Goal: Task Accomplishment & Management: Manage account settings

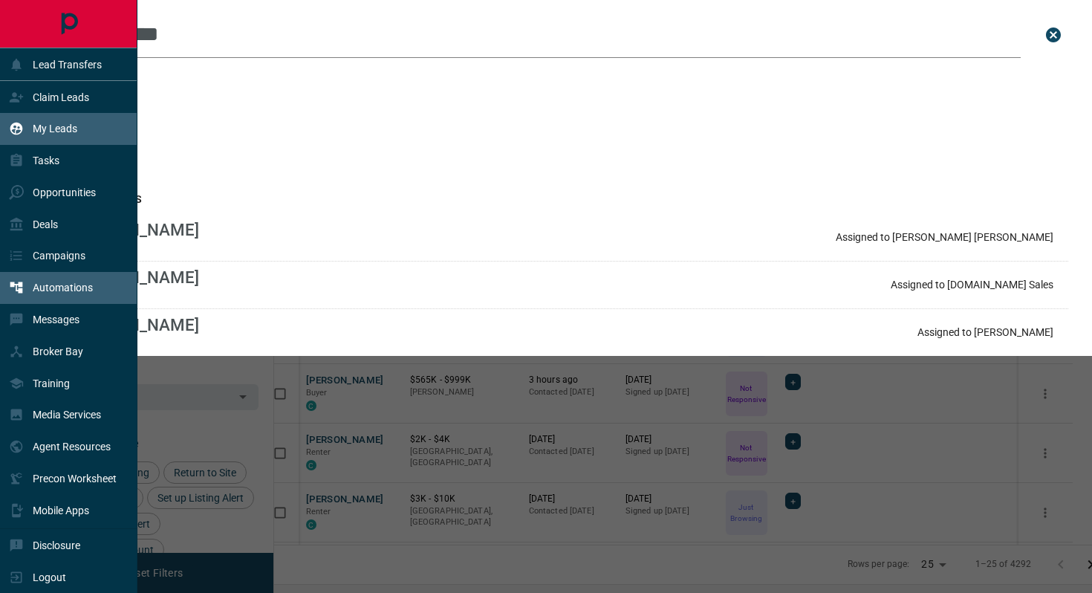
scroll to position [460, 811]
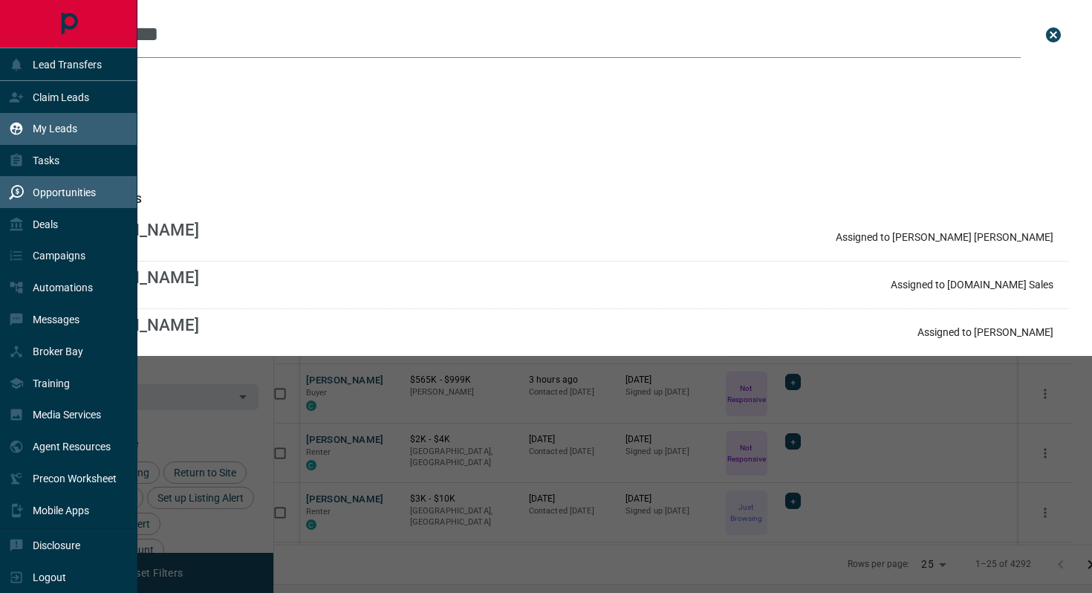
click at [58, 195] on p "Opportunities" at bounding box center [64, 192] width 63 height 12
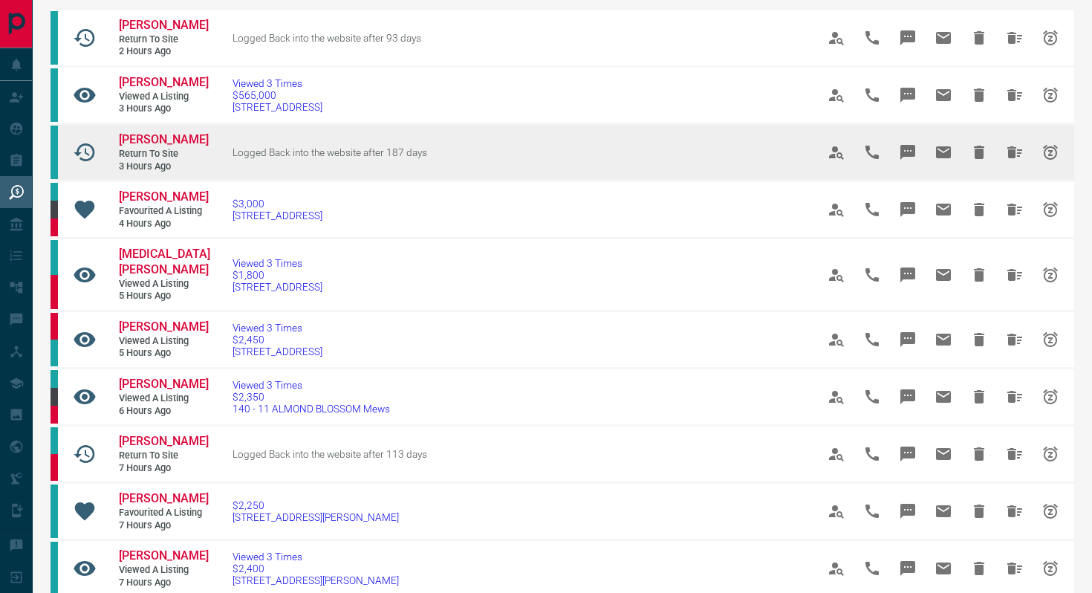
scroll to position [98, 0]
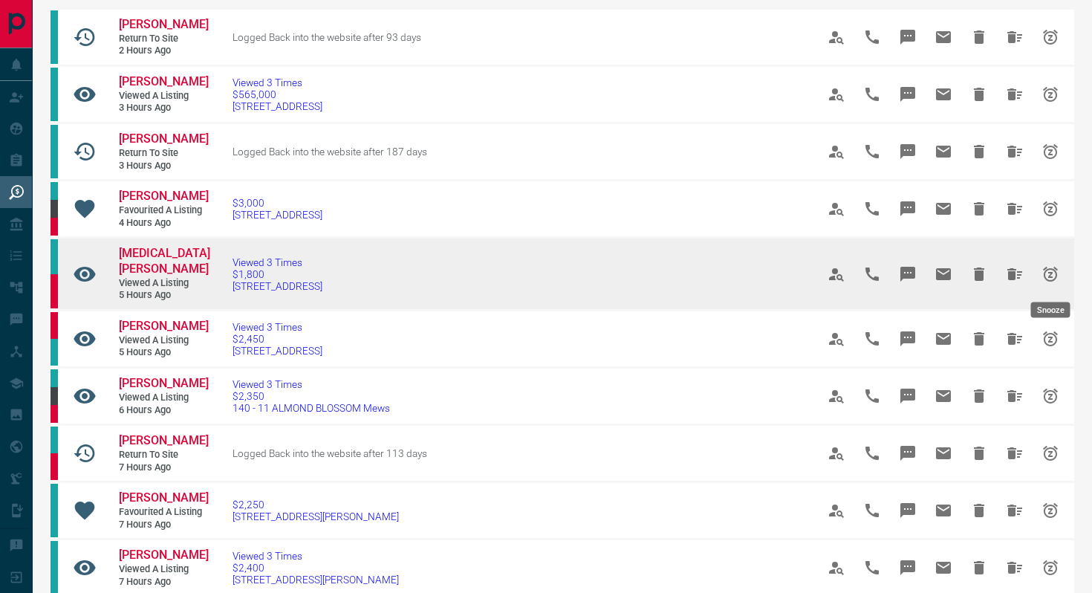
click at [1050, 269] on icon "Snooze" at bounding box center [1050, 273] width 15 height 15
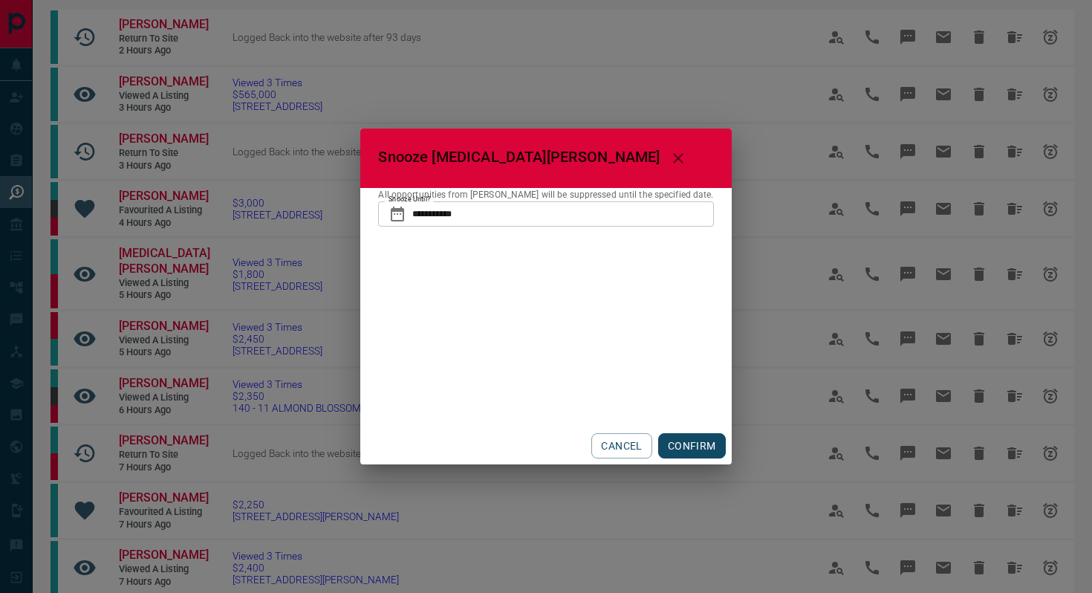
click at [412, 212] on input "**********" at bounding box center [562, 213] width 301 height 25
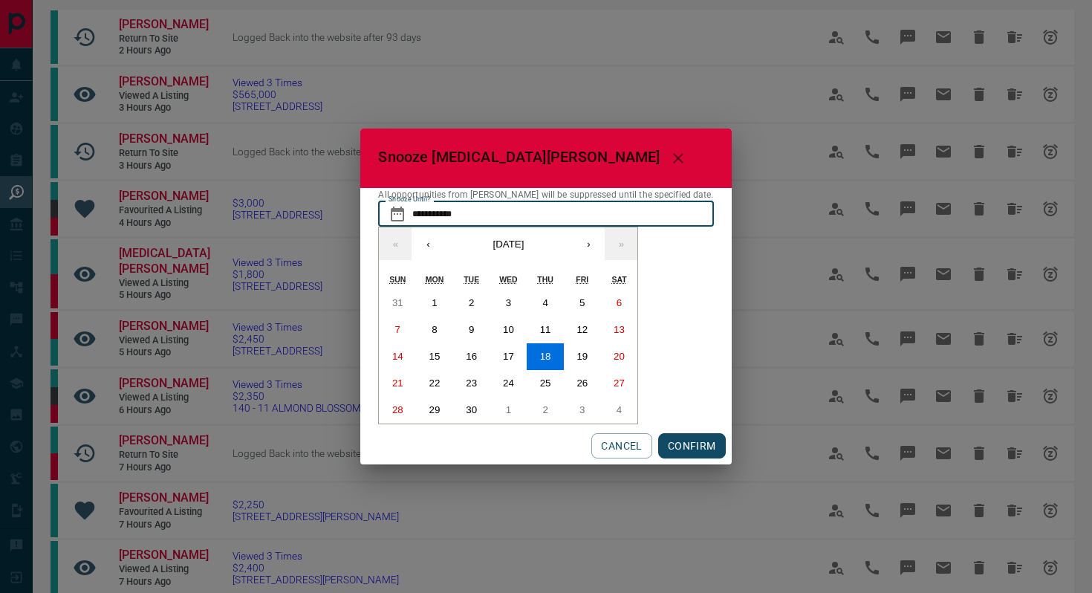
click at [698, 448] on button "CONFIRM" at bounding box center [692, 445] width 68 height 25
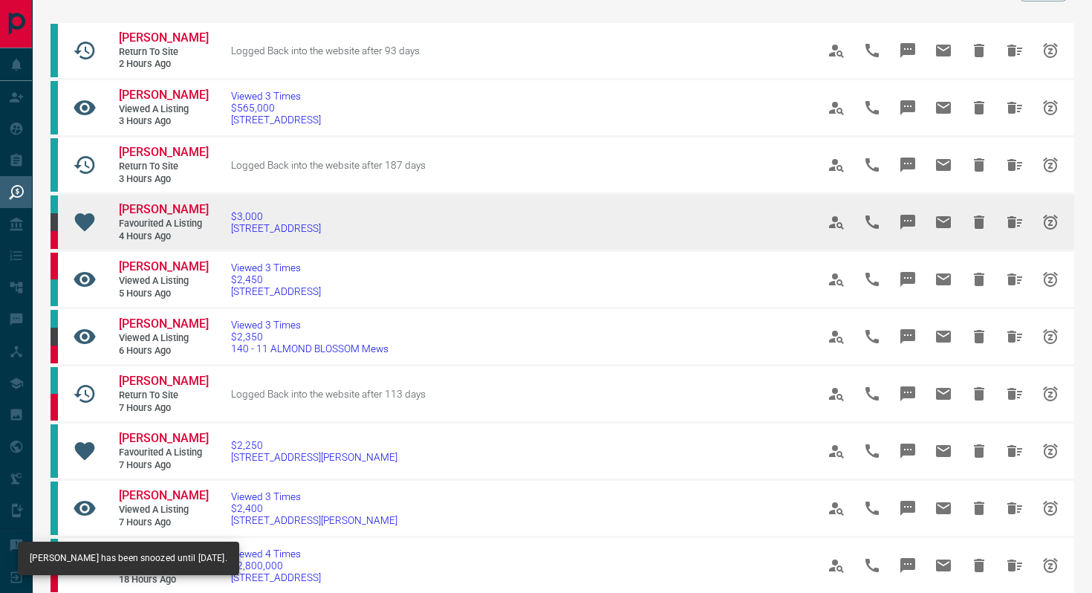
scroll to position [91, 0]
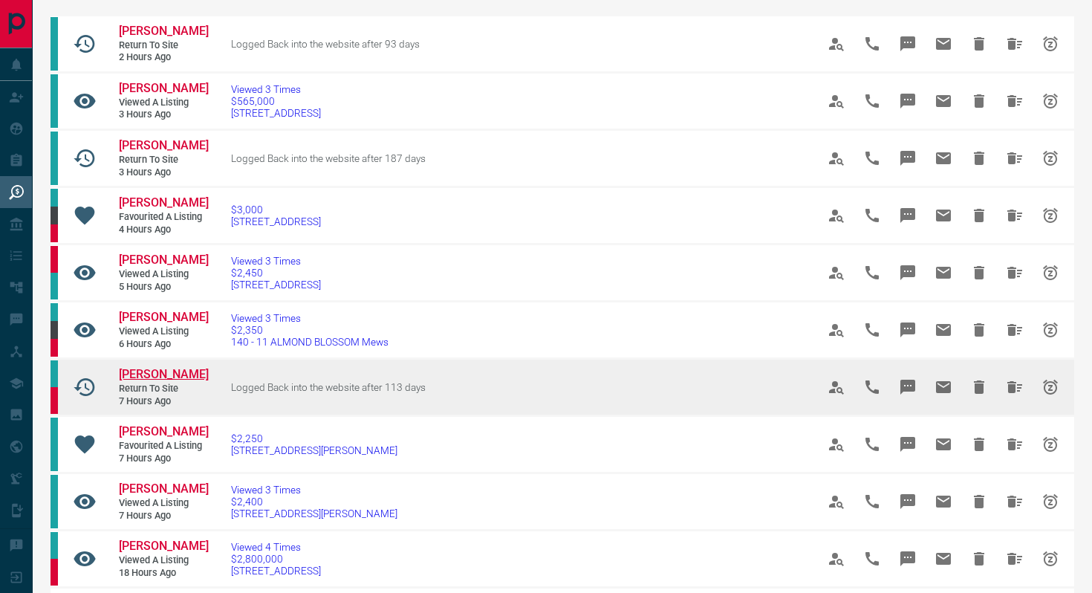
click at [157, 372] on span "[PERSON_NAME]" at bounding box center [164, 374] width 90 height 14
click at [1047, 386] on icon "Snooze" at bounding box center [1050, 387] width 18 height 18
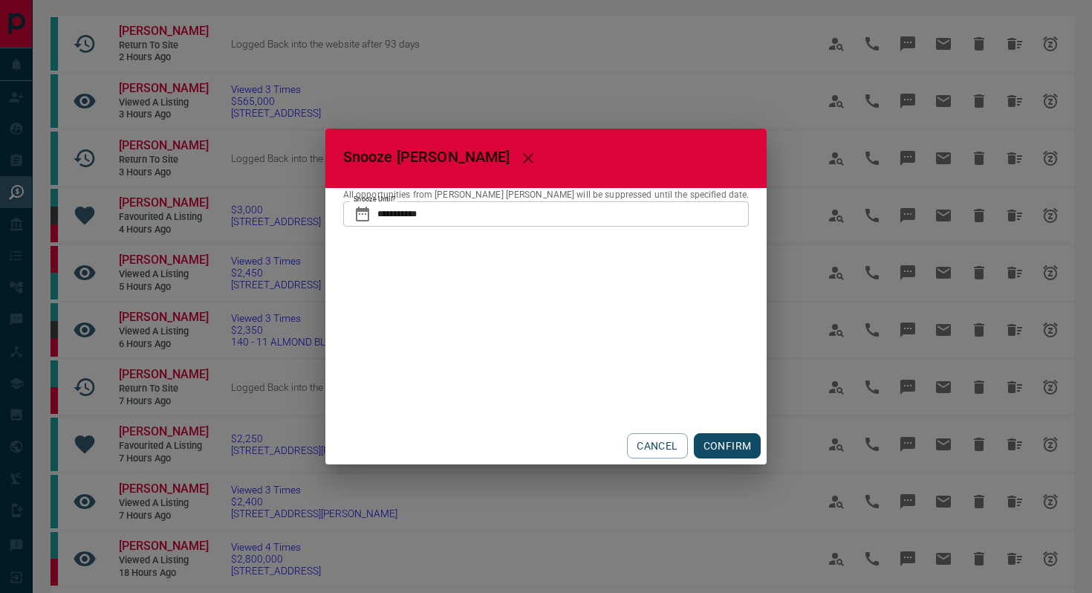
click at [703, 448] on button "CONFIRM" at bounding box center [728, 445] width 68 height 25
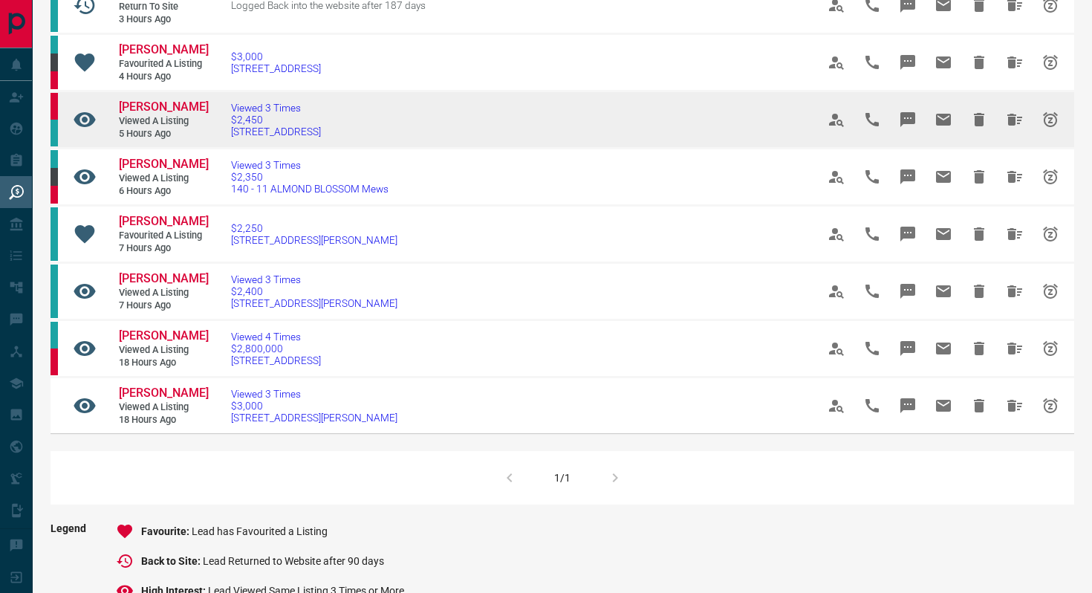
scroll to position [246, 0]
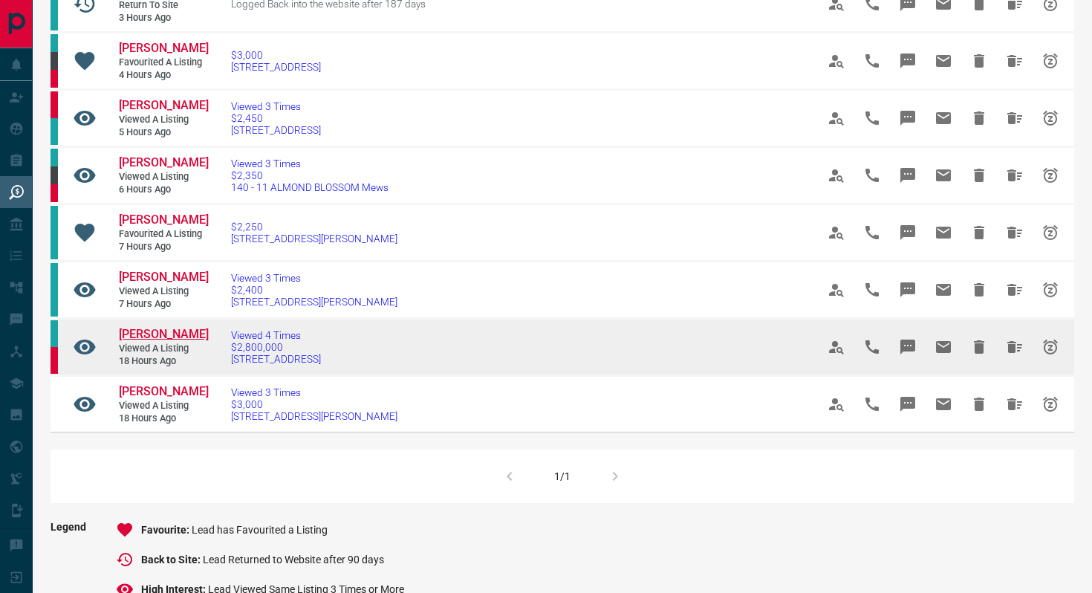
click at [161, 334] on span "[PERSON_NAME]" at bounding box center [164, 334] width 90 height 14
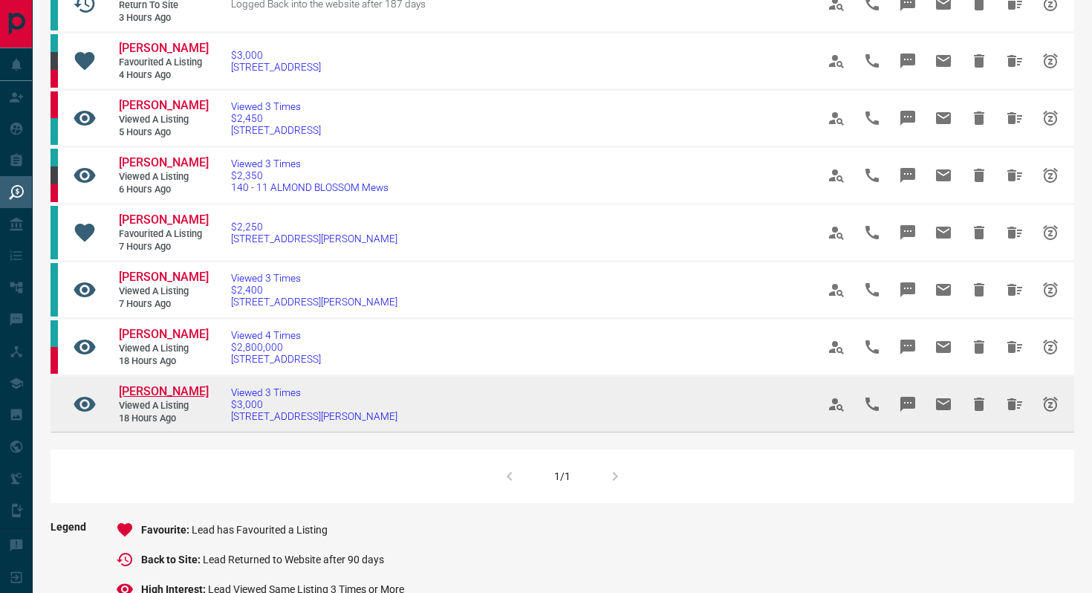
click at [161, 393] on span "[PERSON_NAME]" at bounding box center [164, 391] width 90 height 14
click at [1059, 406] on button "Snooze" at bounding box center [1051, 404] width 36 height 36
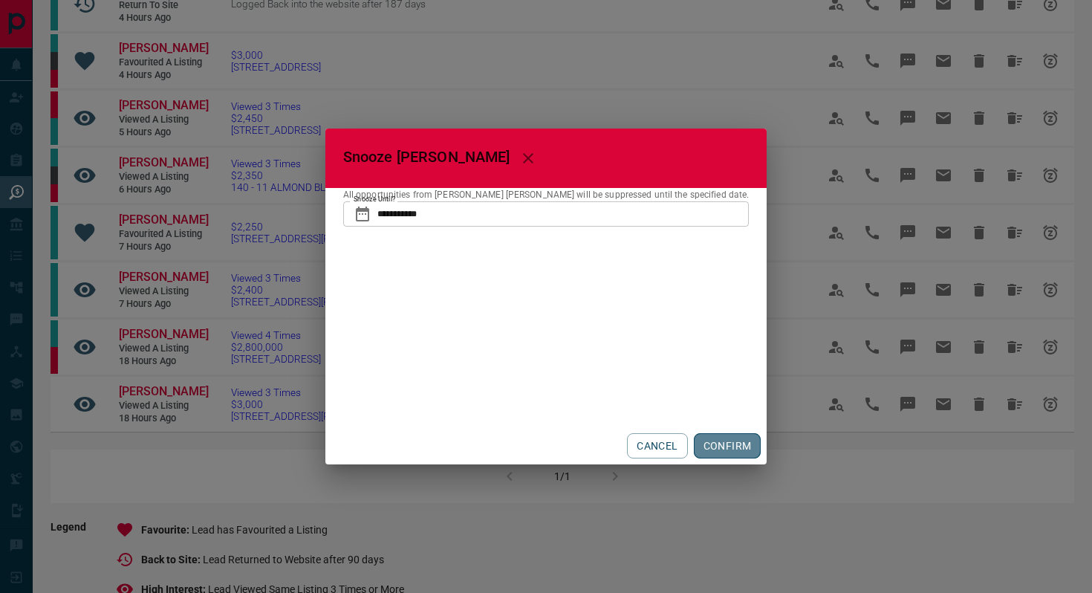
click at [694, 438] on button "CONFIRM" at bounding box center [728, 445] width 68 height 25
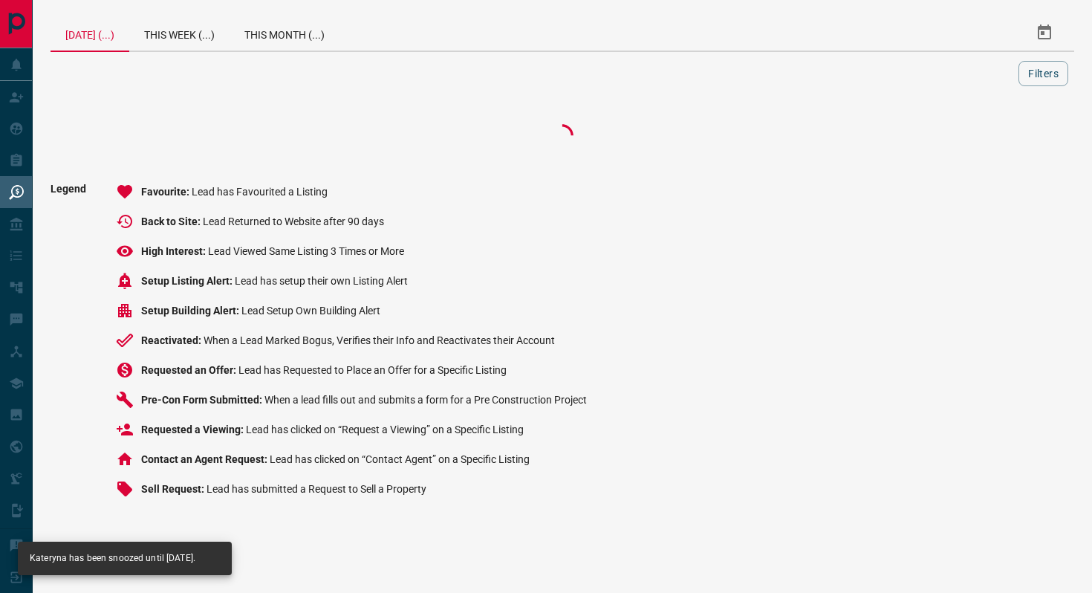
scroll to position [0, 0]
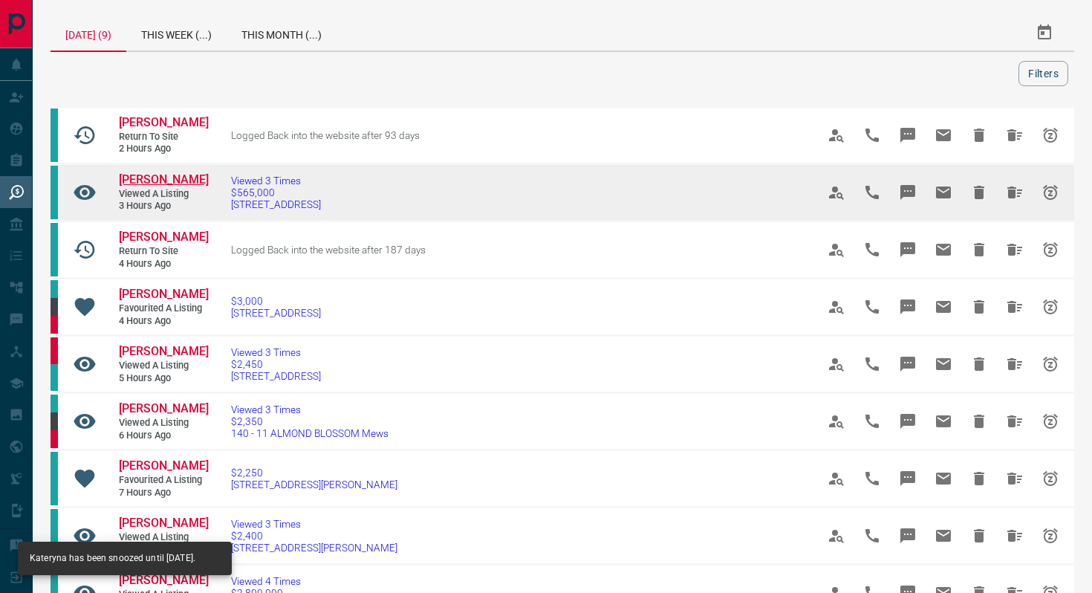
click at [131, 178] on span "[PERSON_NAME]" at bounding box center [164, 179] width 90 height 14
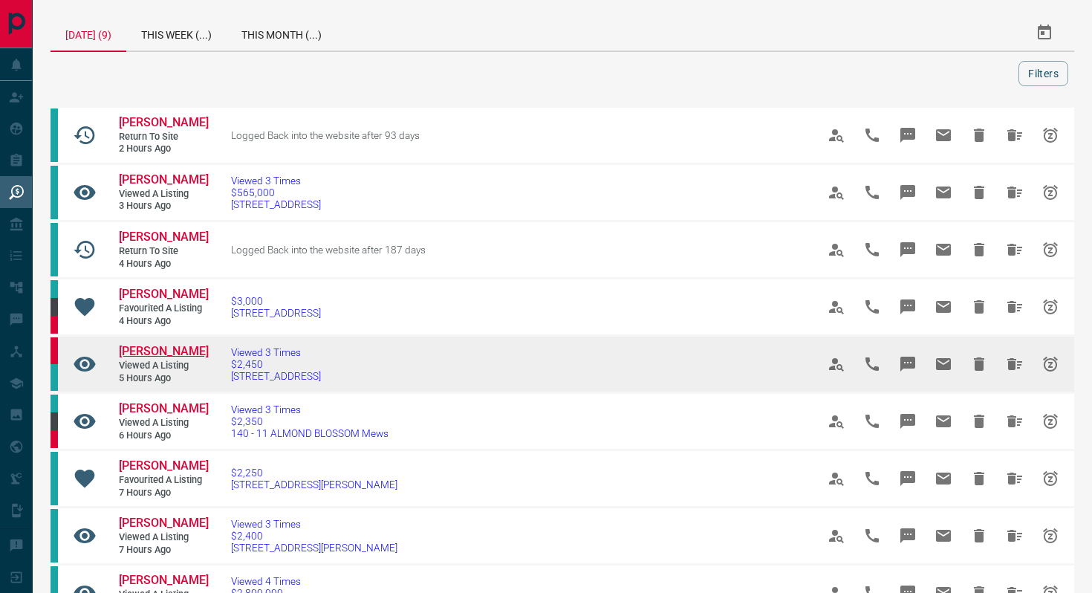
click at [173, 351] on span "[PERSON_NAME]" at bounding box center [164, 351] width 90 height 14
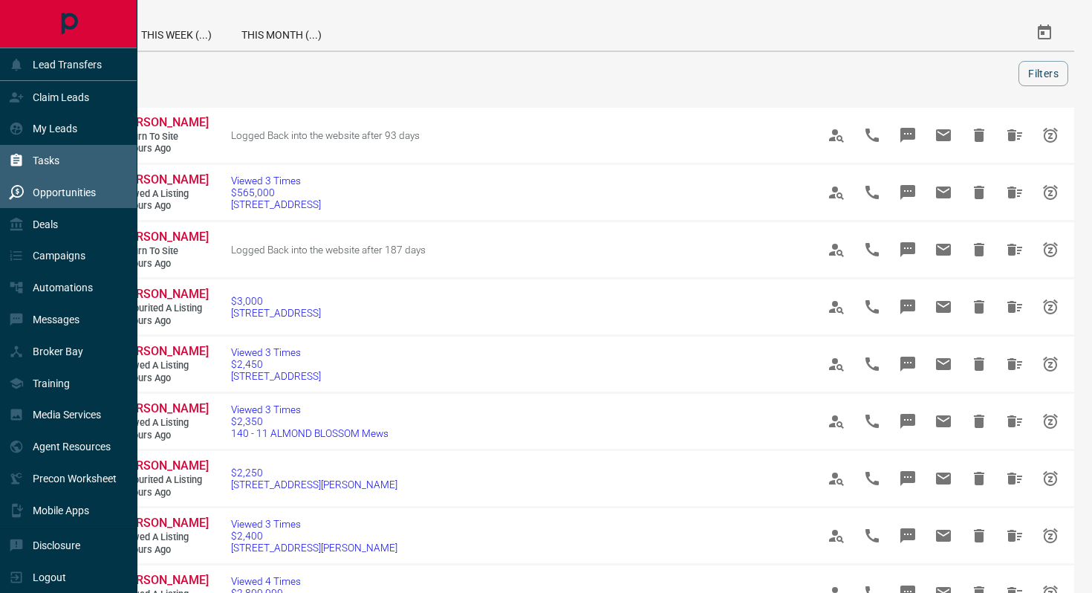
click at [59, 152] on div "Tasks" at bounding box center [34, 161] width 51 height 25
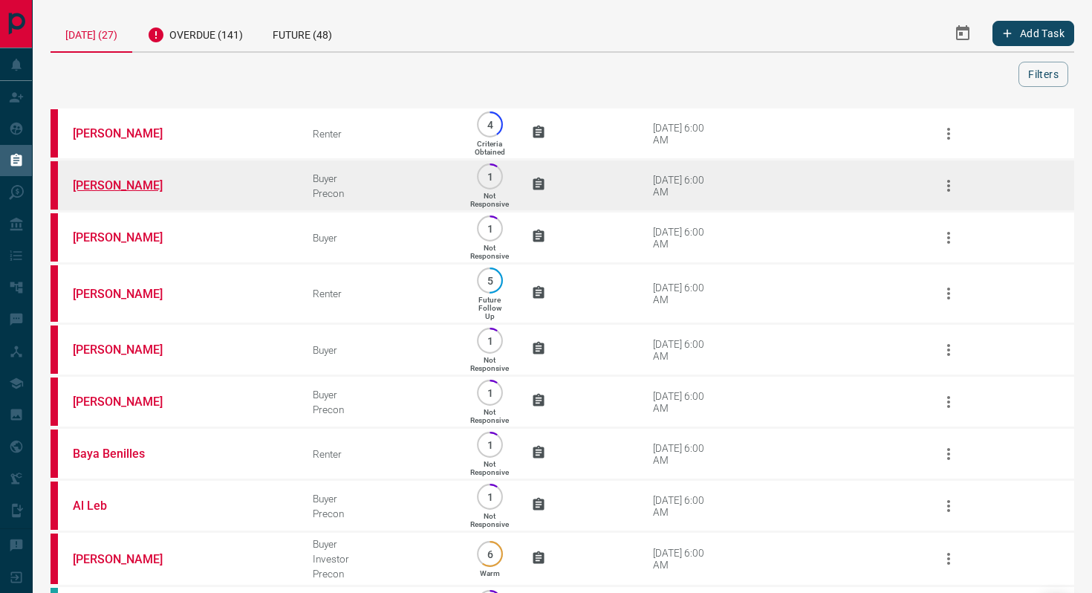
click at [88, 181] on link "[PERSON_NAME]" at bounding box center [128, 185] width 111 height 14
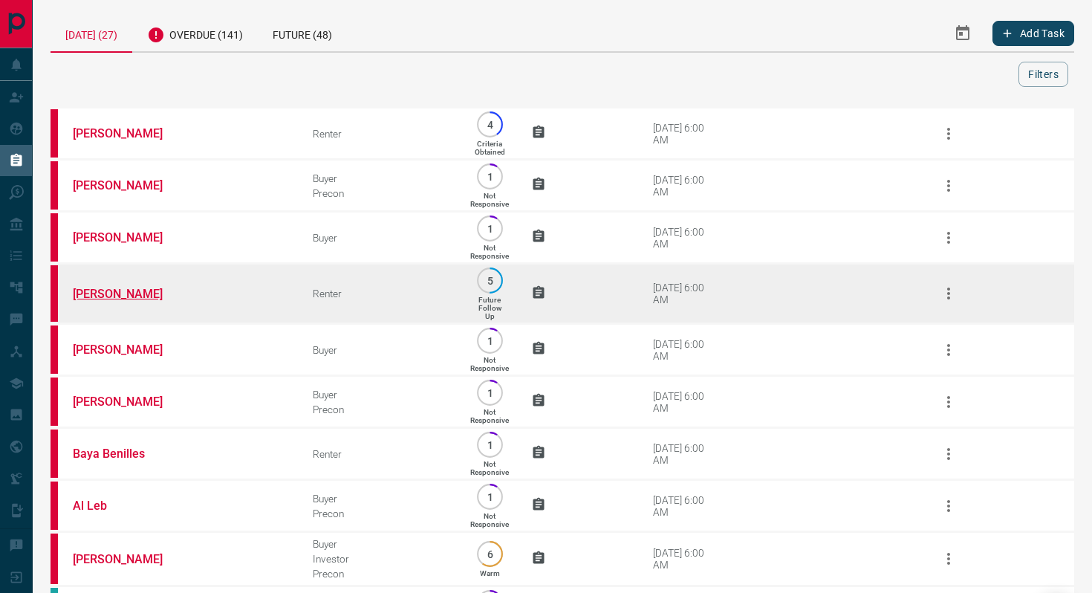
click at [82, 300] on link "[PERSON_NAME]" at bounding box center [128, 294] width 111 height 14
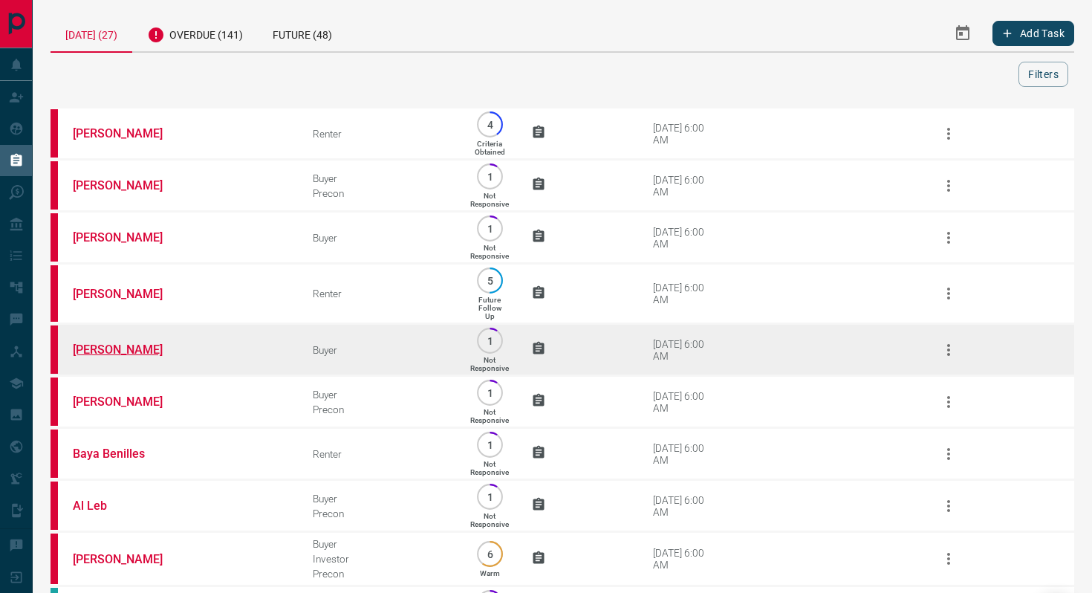
click at [85, 354] on link "[PERSON_NAME]" at bounding box center [128, 349] width 111 height 14
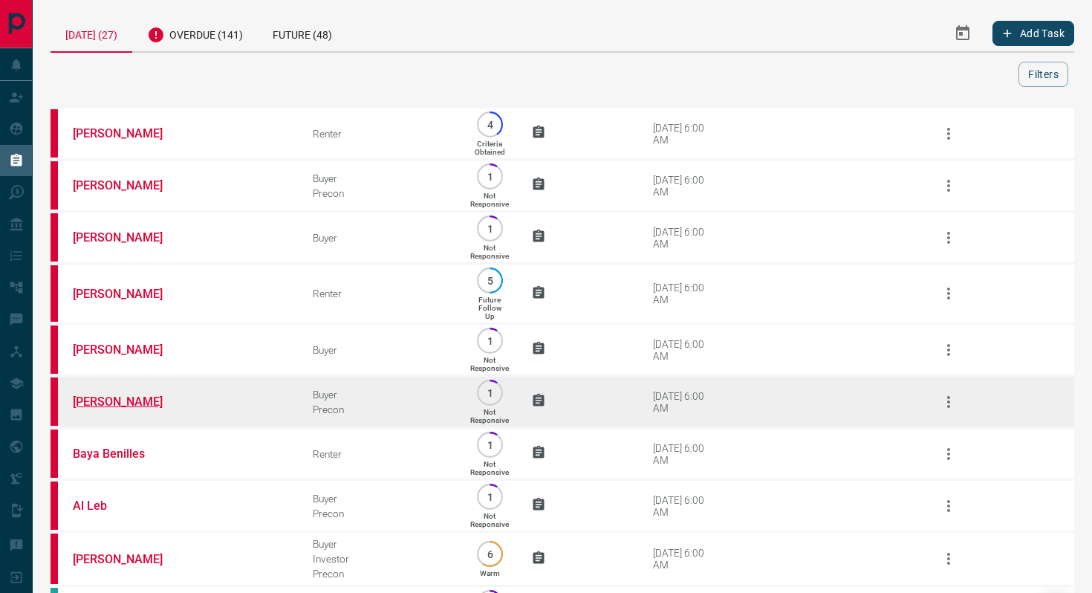
click at [95, 407] on link "[PERSON_NAME]" at bounding box center [128, 401] width 111 height 14
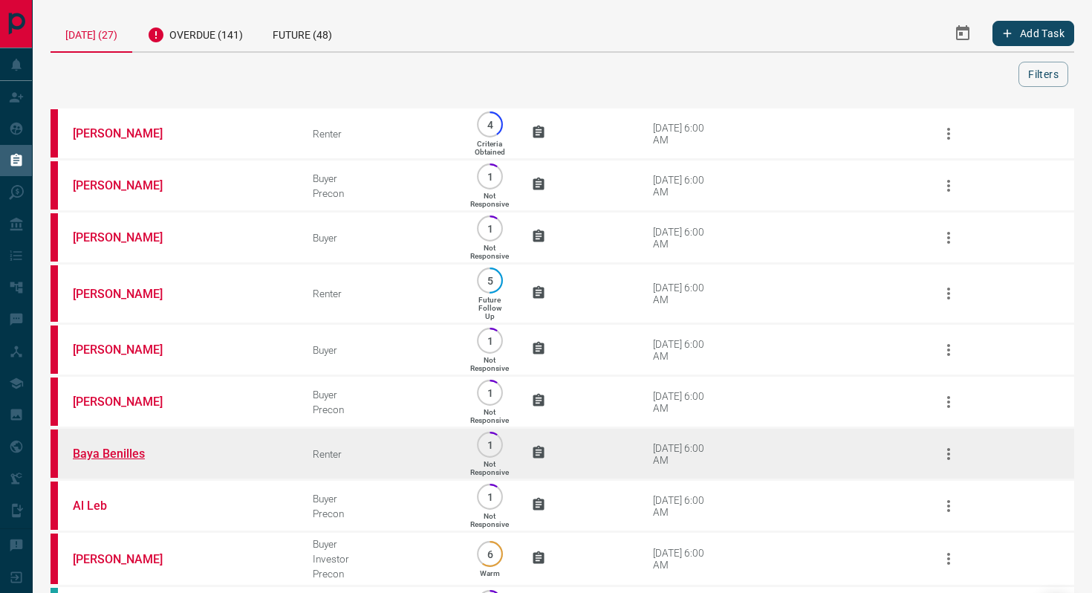
click at [91, 458] on link "Baya Benilles" at bounding box center [128, 453] width 111 height 14
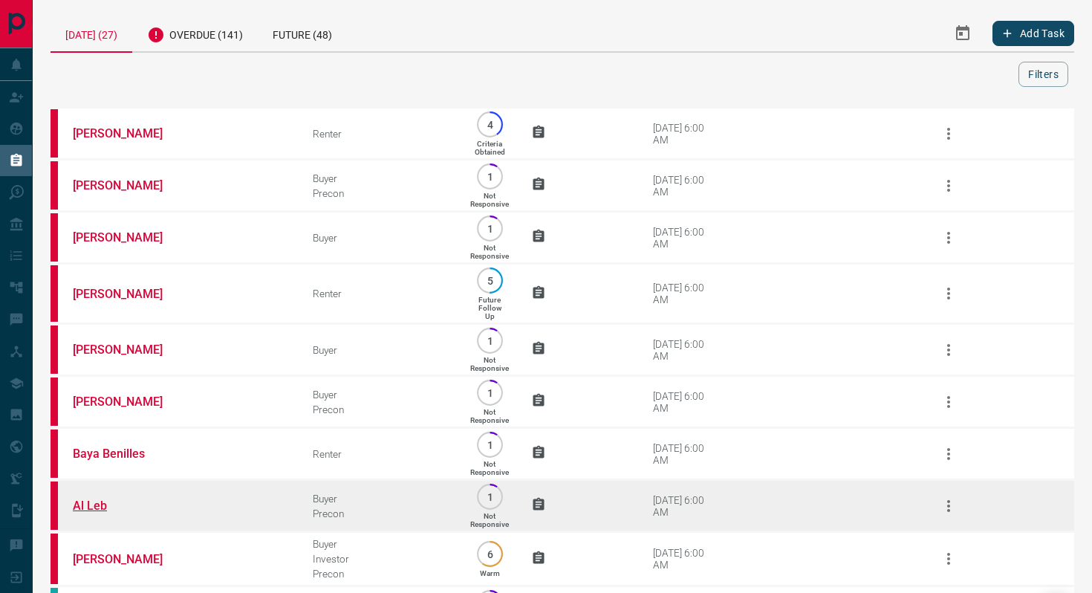
click at [94, 509] on link "Al Leb" at bounding box center [128, 505] width 111 height 14
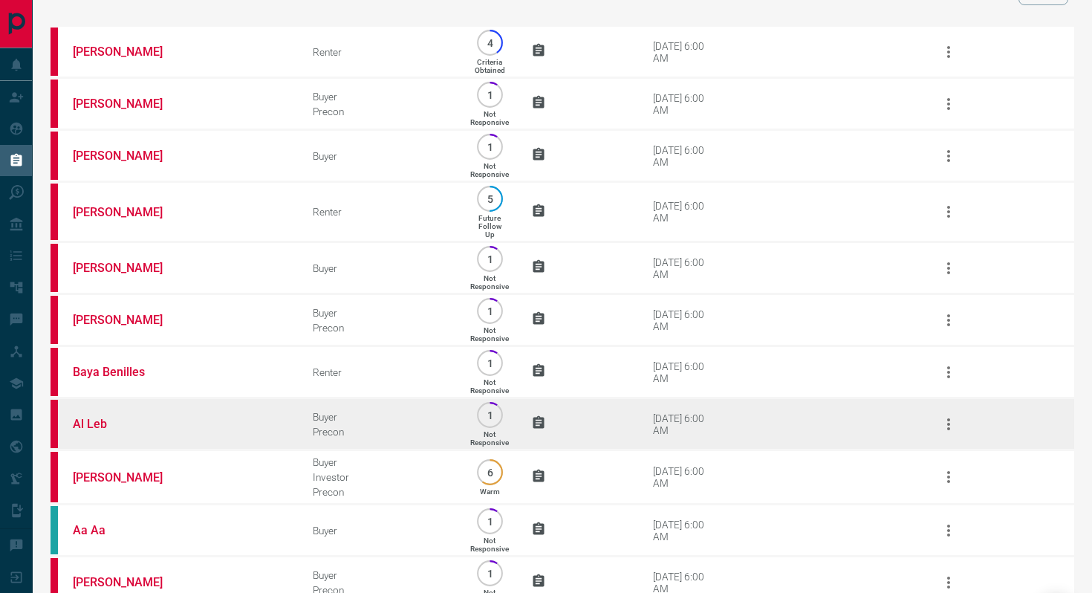
scroll to position [83, 0]
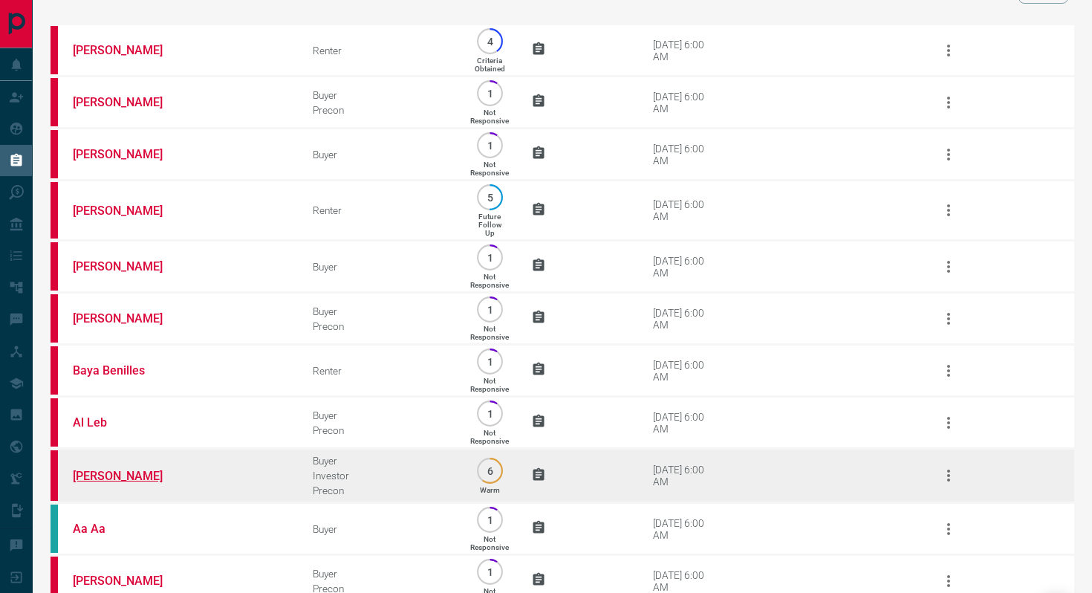
click at [123, 481] on link "[PERSON_NAME]" at bounding box center [128, 476] width 111 height 14
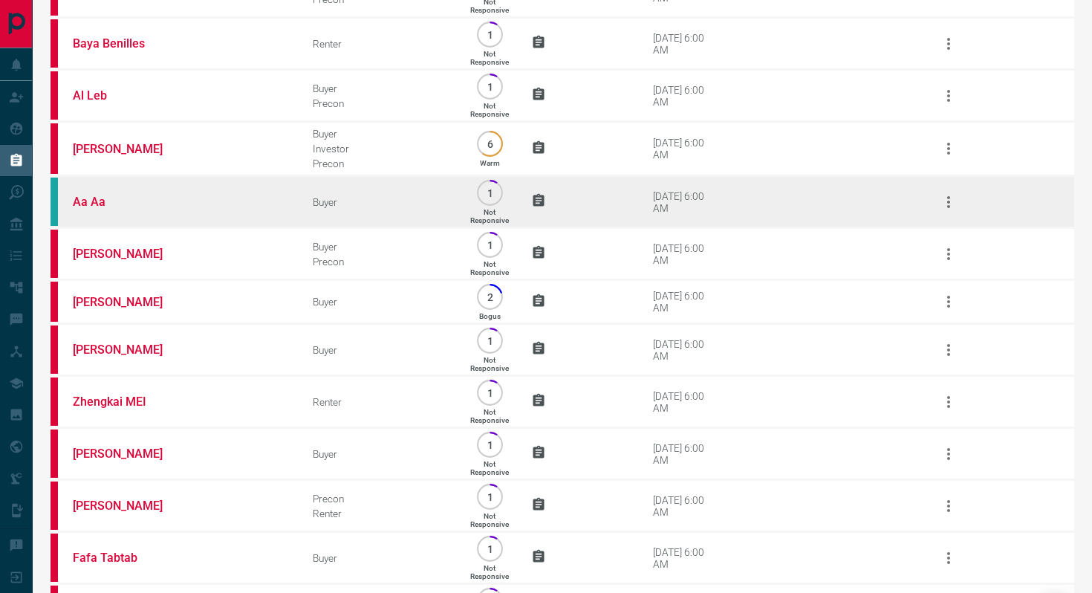
scroll to position [417, 0]
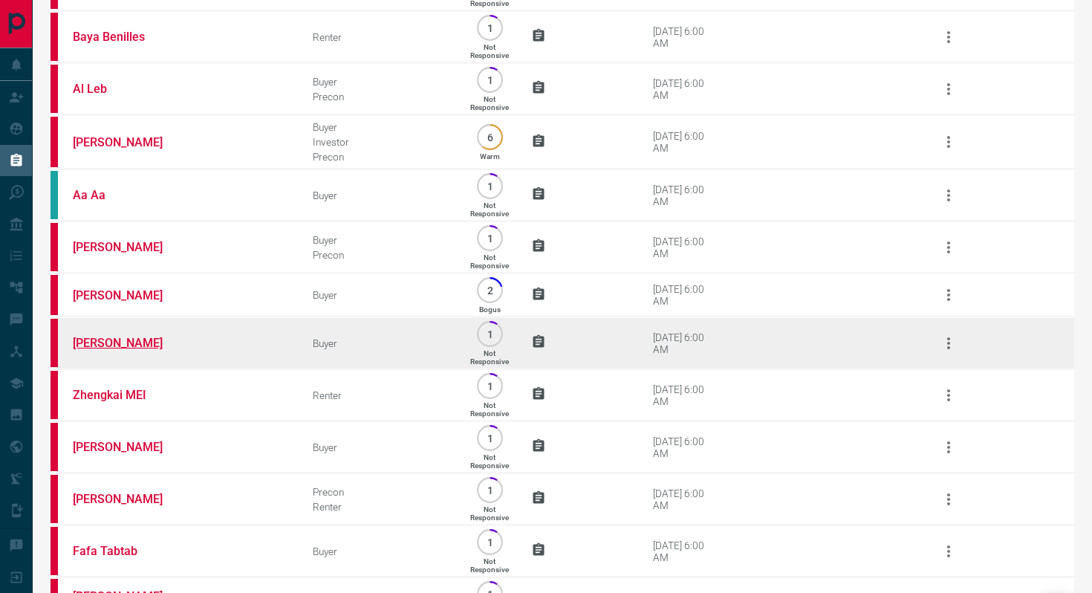
click at [98, 350] on link "[PERSON_NAME]" at bounding box center [128, 343] width 111 height 14
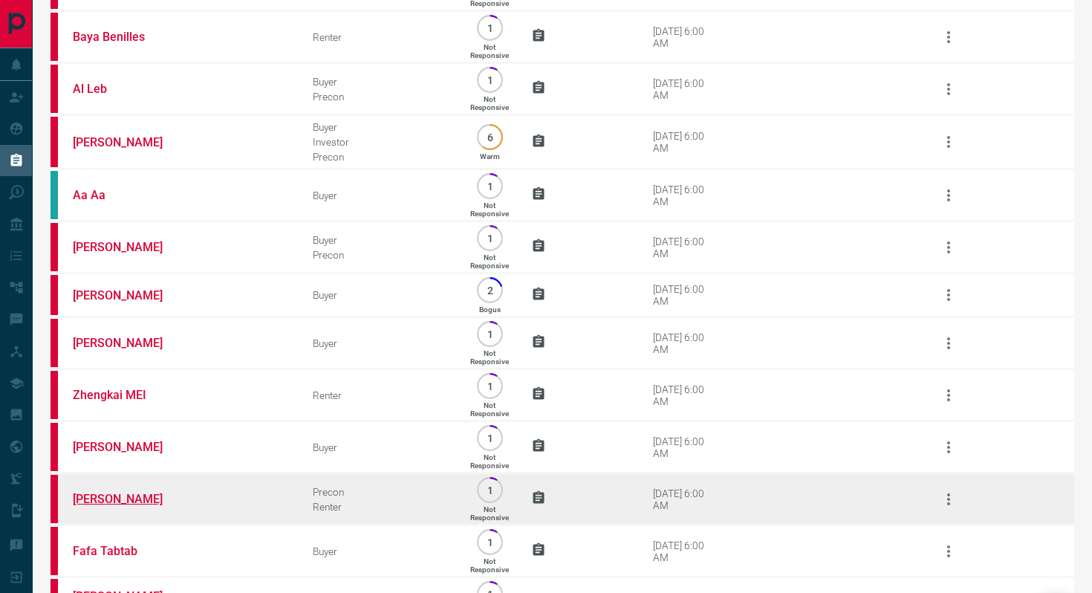
click at [111, 506] on link "[PERSON_NAME]" at bounding box center [128, 499] width 111 height 14
